Goal: Find specific page/section

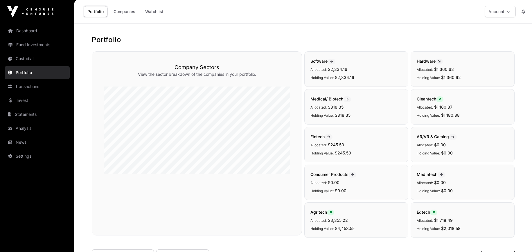
scroll to position [145, 0]
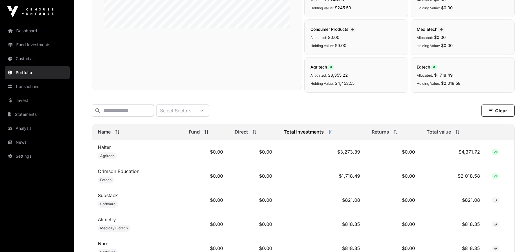
drag, startPoint x: 27, startPoint y: 84, endPoint x: 75, endPoint y: 84, distance: 47.7
click at [27, 84] on link "Transactions" at bounding box center [37, 86] width 65 height 13
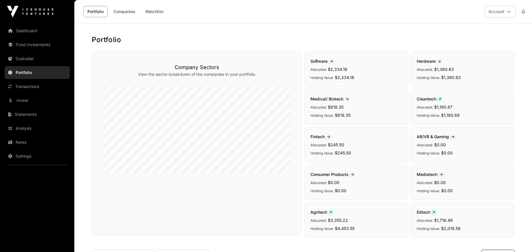
scroll to position [145, 0]
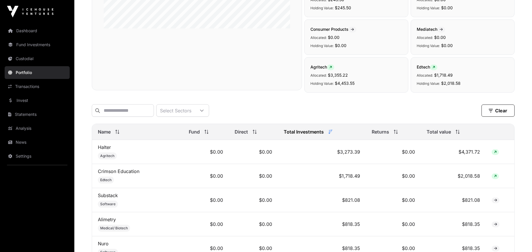
click at [26, 87] on link "Transactions" at bounding box center [37, 86] width 65 height 13
